Goal: Answer question/provide support: Share knowledge or assist other users

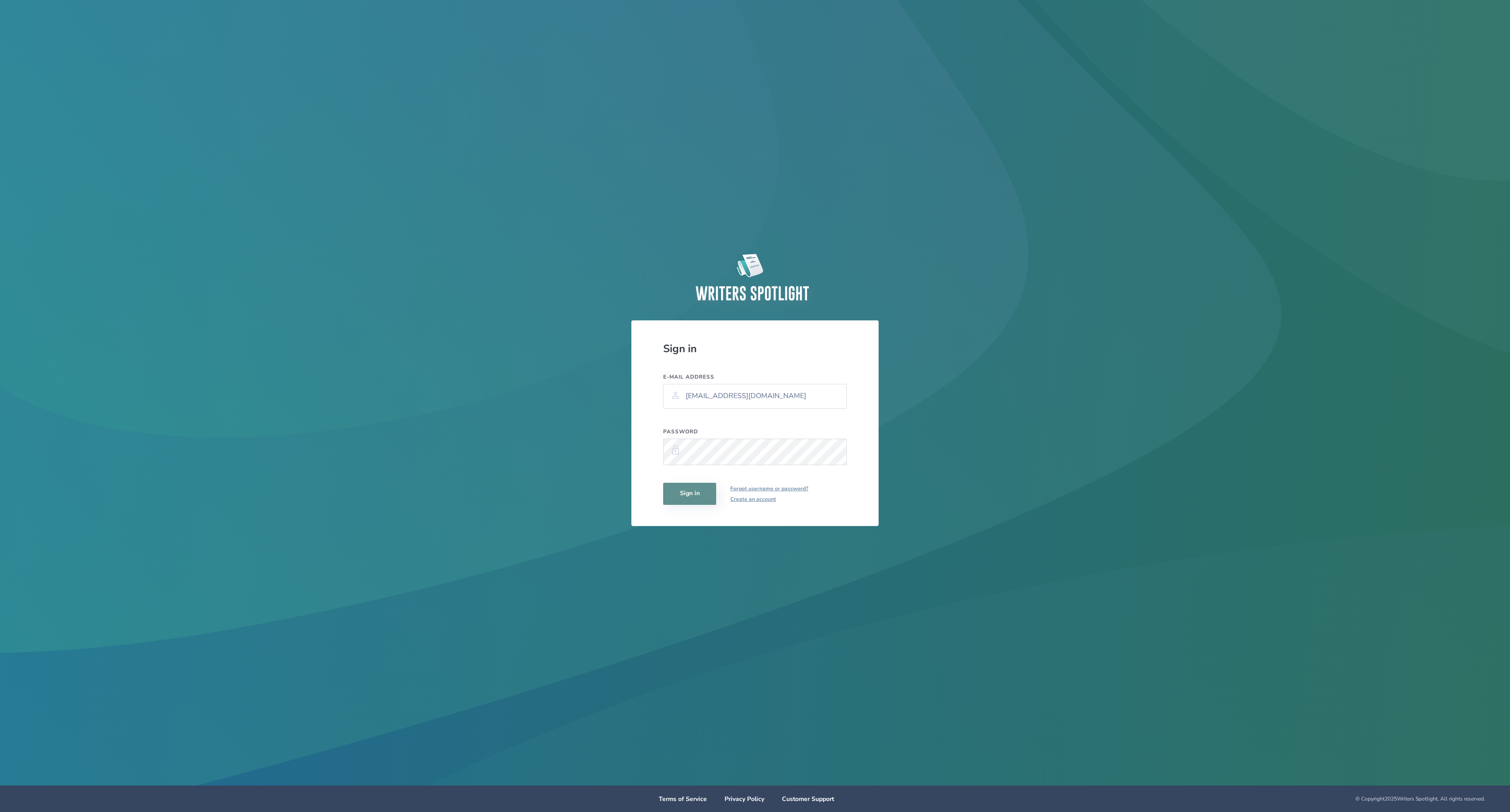
type input "[EMAIL_ADDRESS][DOMAIN_NAME]"
click at [689, 493] on button "Sign in" at bounding box center [689, 494] width 53 height 22
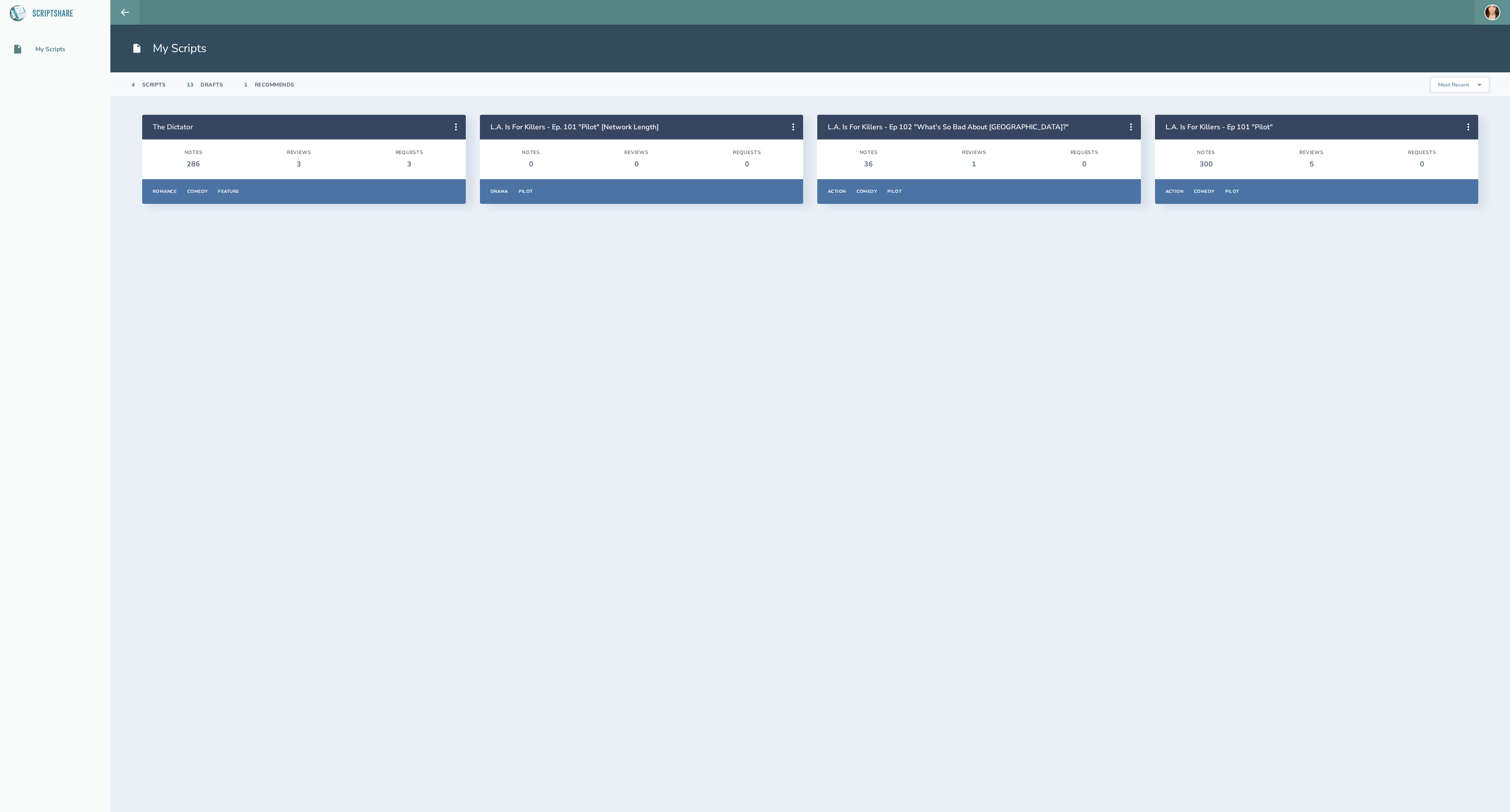
click at [341, 131] on h2 "The Dictator" at bounding box center [299, 127] width 294 height 10
click at [193, 133] on header "The Dictator" at bounding box center [304, 127] width 323 height 25
click at [183, 128] on link "The Dictator" at bounding box center [173, 127] width 40 height 10
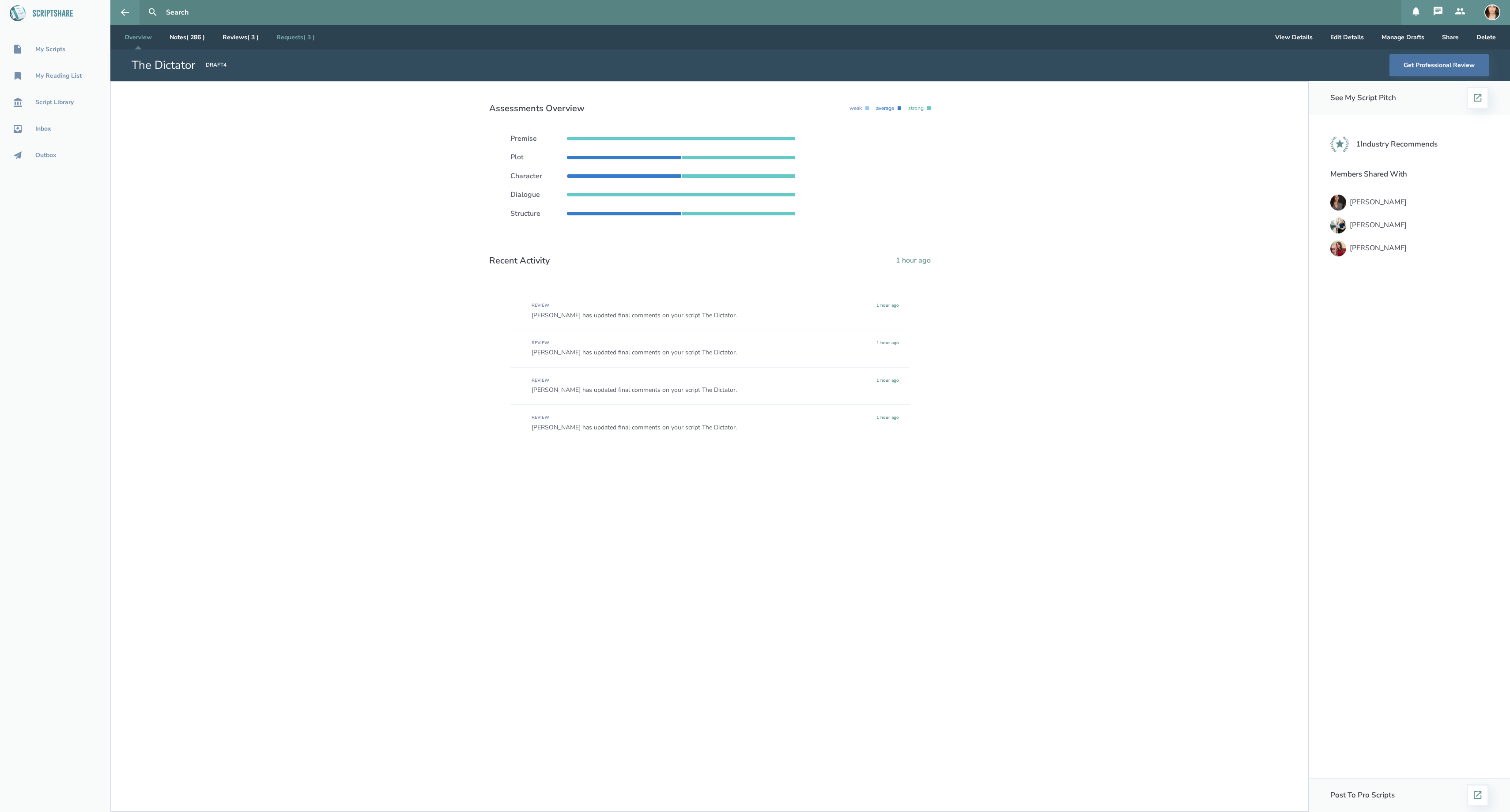
click at [322, 39] on link "Requests ( 3 )" at bounding box center [296, 38] width 53 height 25
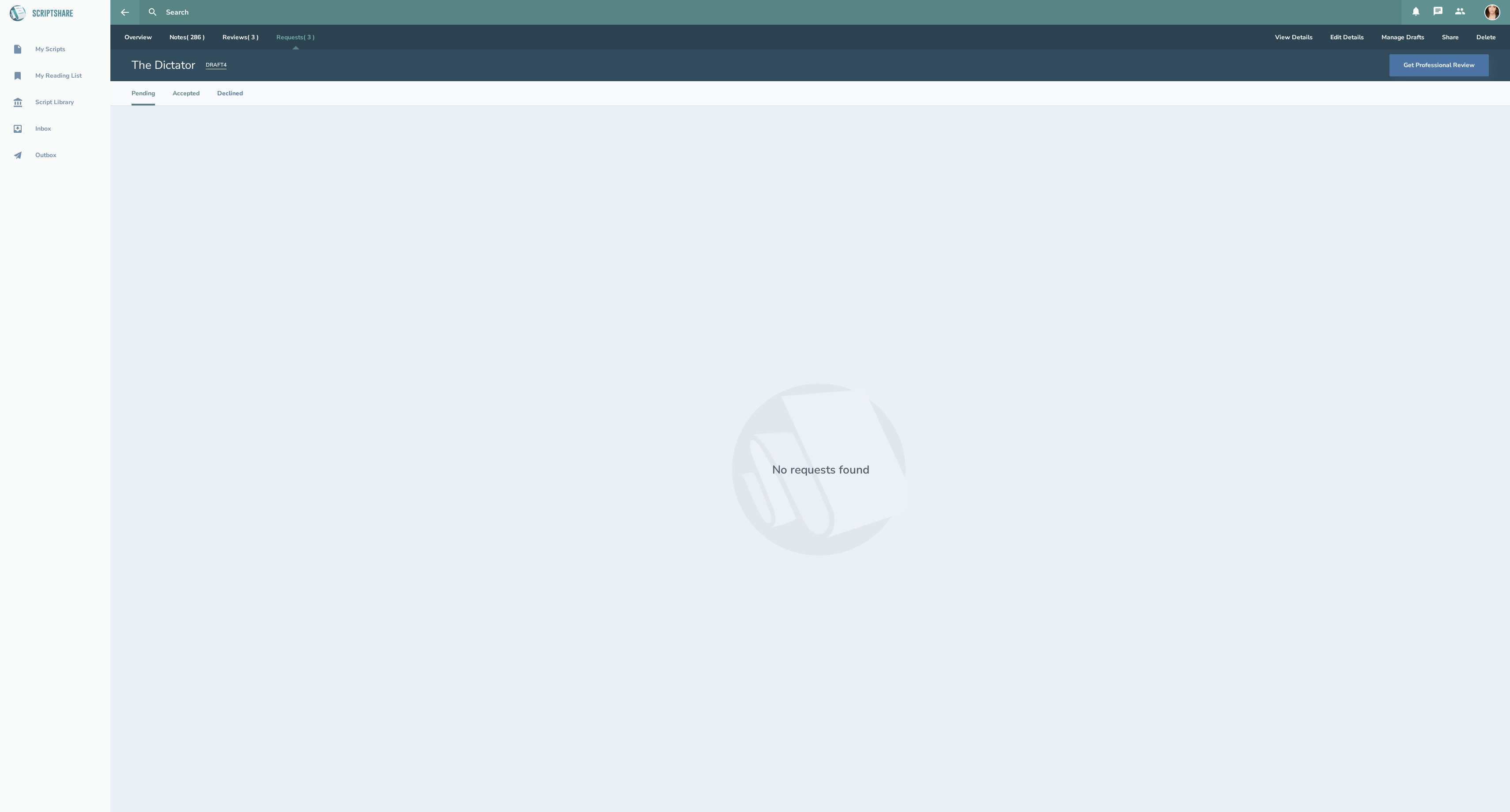
click at [198, 94] on li "Accepted" at bounding box center [186, 93] width 27 height 24
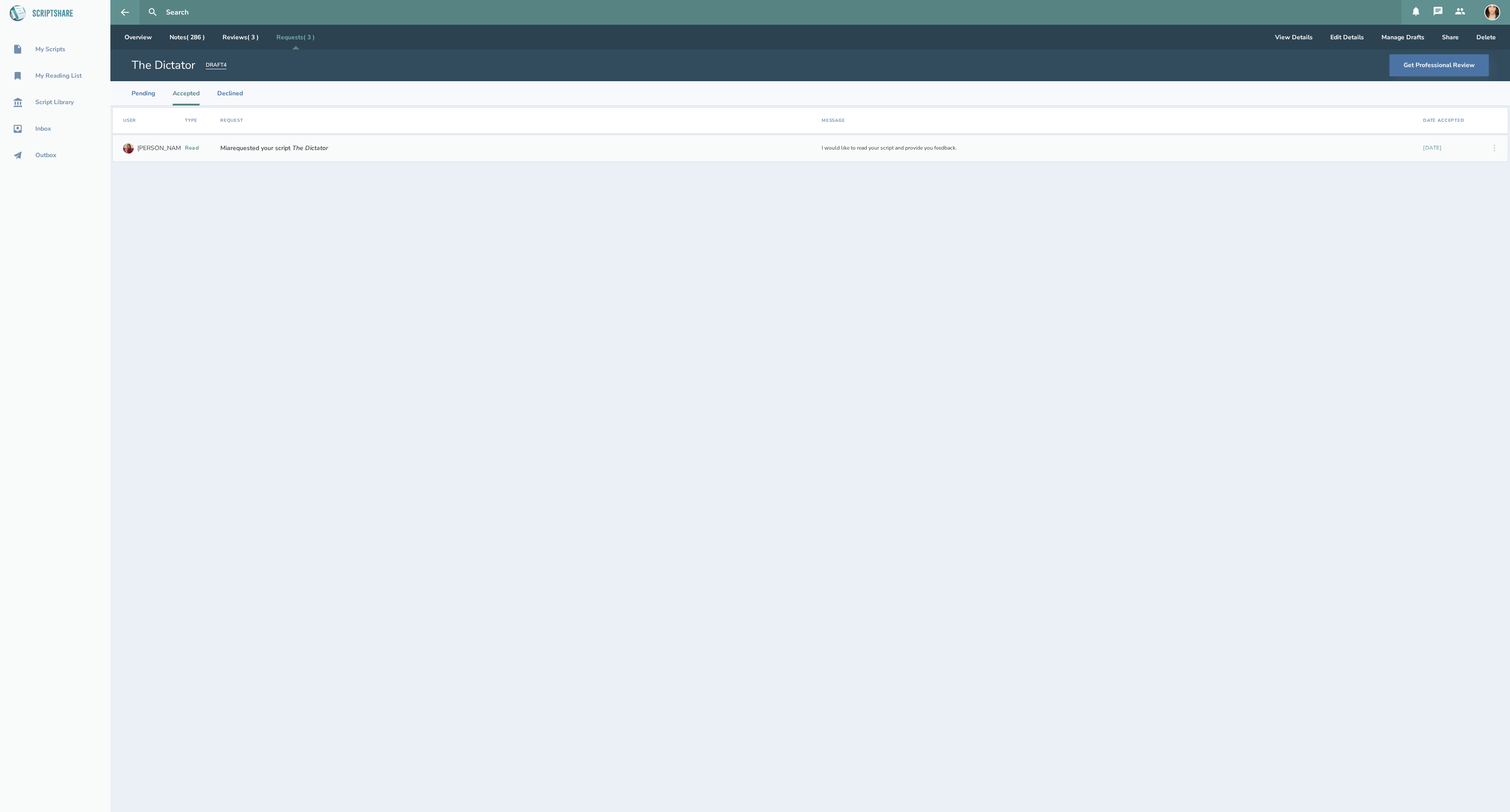
click at [322, 36] on link "Requests ( 3 )" at bounding box center [296, 38] width 53 height 25
click at [265, 39] on link "Reviews ( 3 )" at bounding box center [240, 38] width 50 height 25
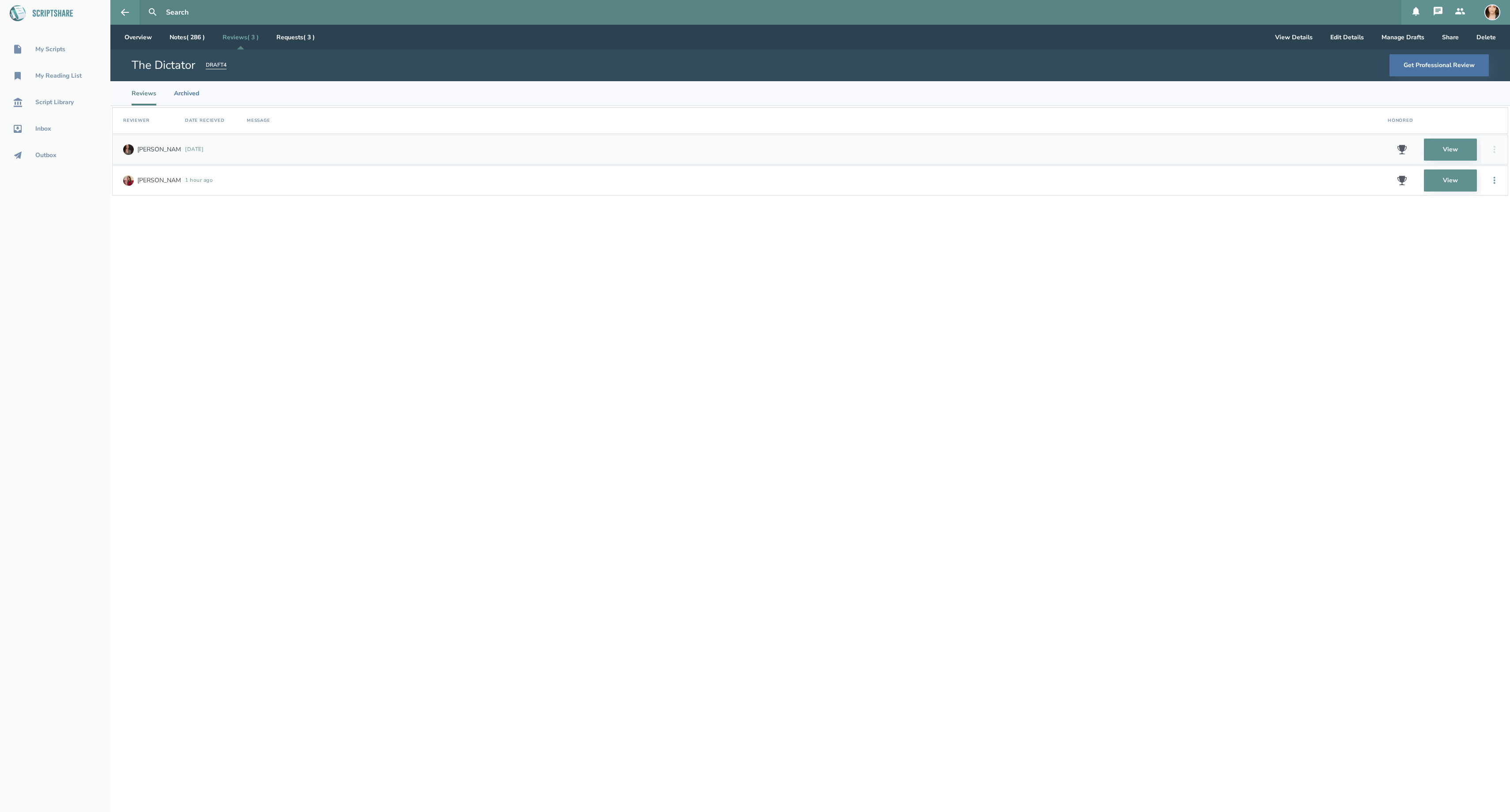
click at [199, 183] on div "1 hour ago" at bounding box center [212, 180] width 54 height 6
click at [1455, 177] on link "View" at bounding box center [1450, 180] width 53 height 22
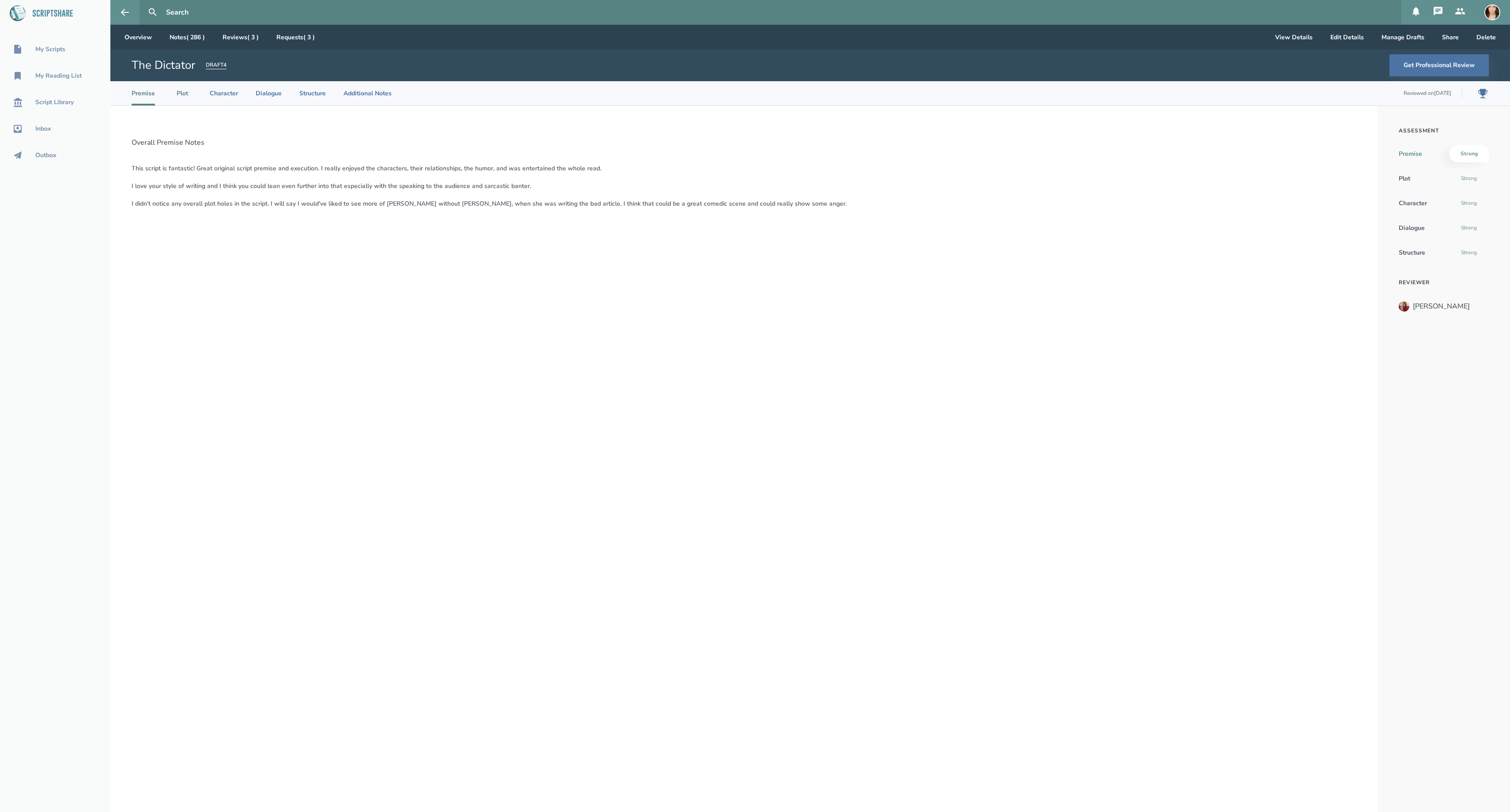
click at [190, 97] on li "Plot" at bounding box center [182, 93] width 19 height 24
click at [233, 95] on li "Character" at bounding box center [224, 93] width 28 height 24
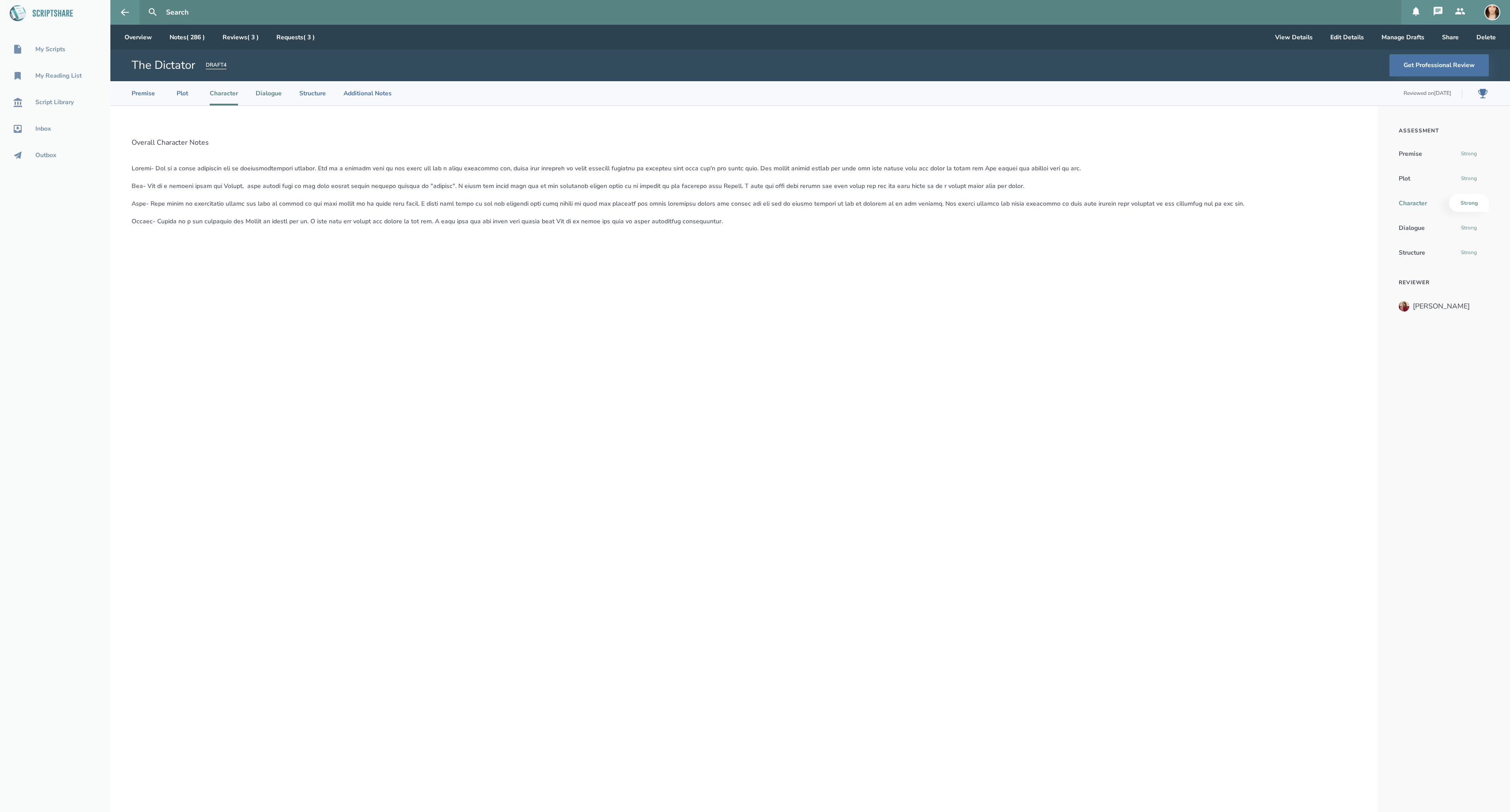
click at [281, 95] on li "Dialogue" at bounding box center [268, 93] width 26 height 24
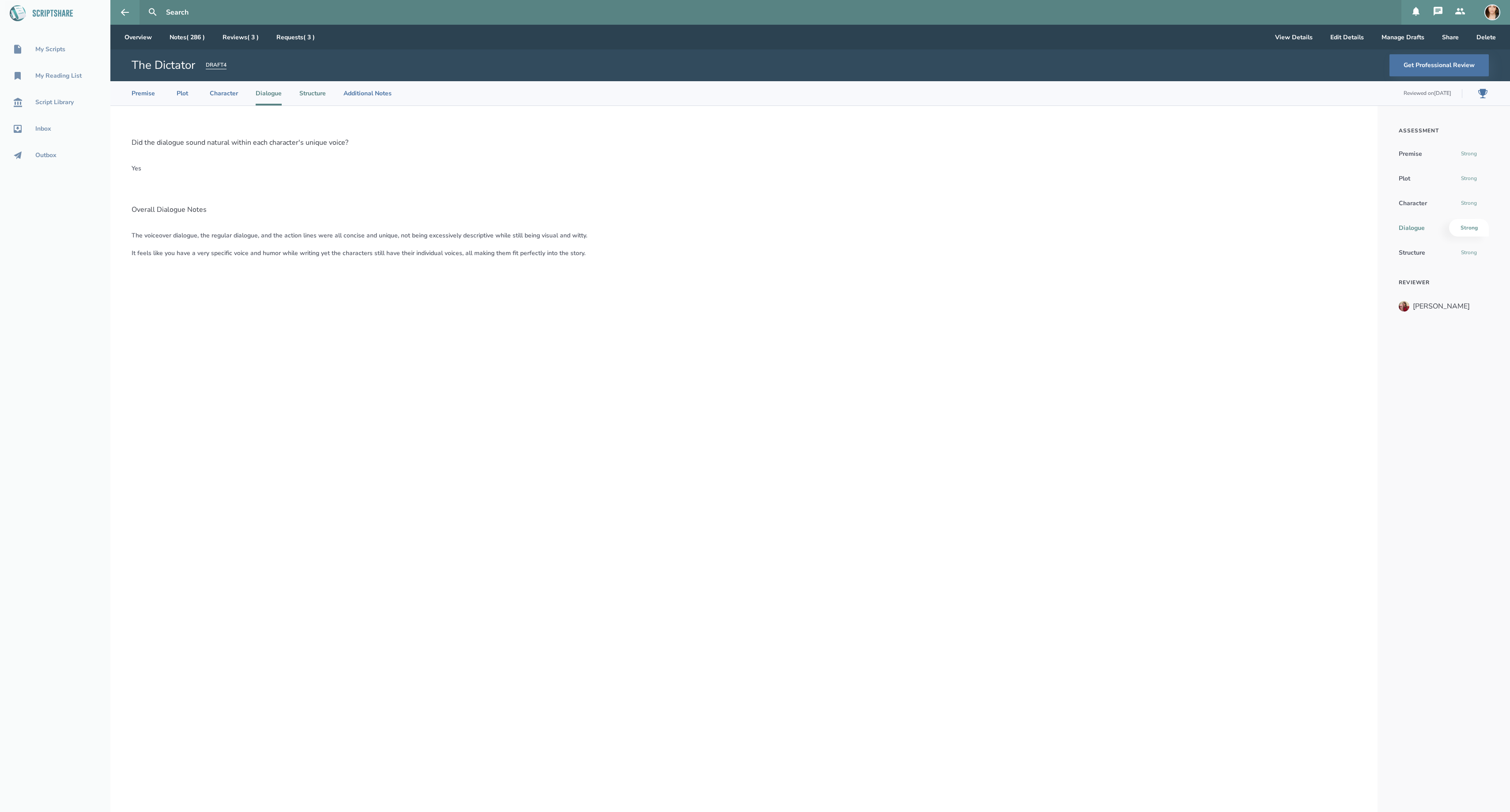
click at [326, 102] on li "Structure" at bounding box center [312, 93] width 27 height 24
click at [392, 98] on li "Additional Notes" at bounding box center [367, 93] width 48 height 24
click at [47, 11] on icon at bounding box center [53, 13] width 40 height 7
